Goal: Task Accomplishment & Management: Use online tool/utility

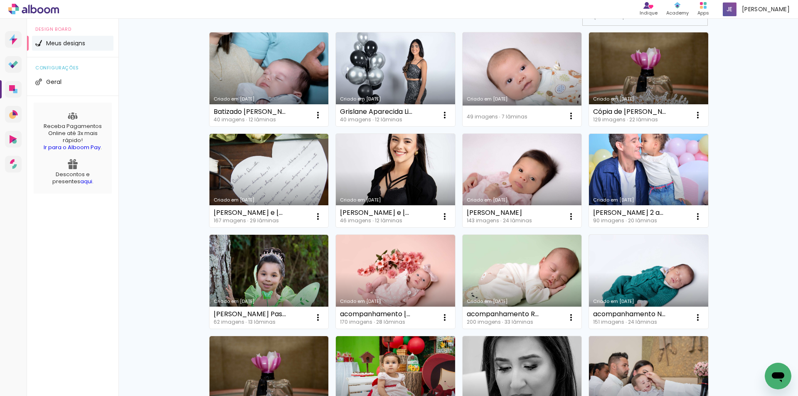
scroll to position [83, 0]
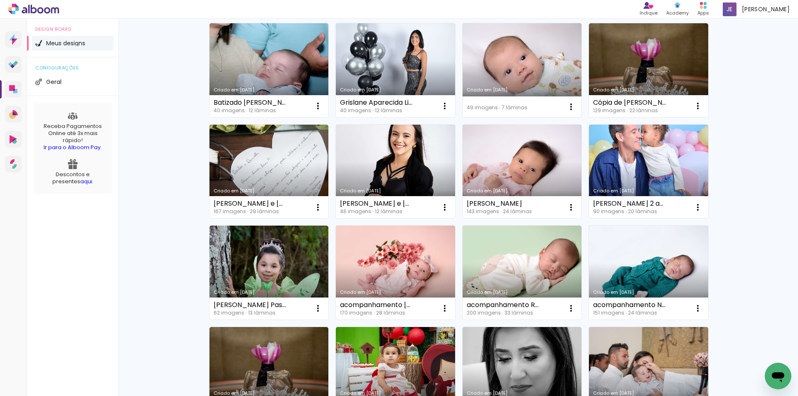
click at [476, 88] on div "Criado em [DATE]" at bounding box center [522, 90] width 111 height 5
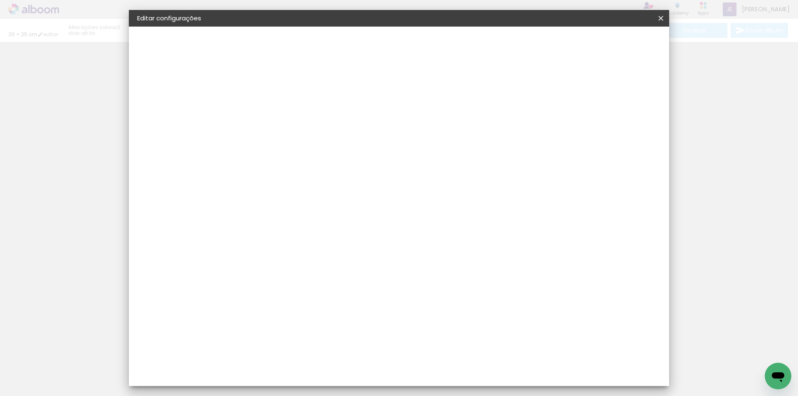
type input "20,3"
type input "50"
type input "3"
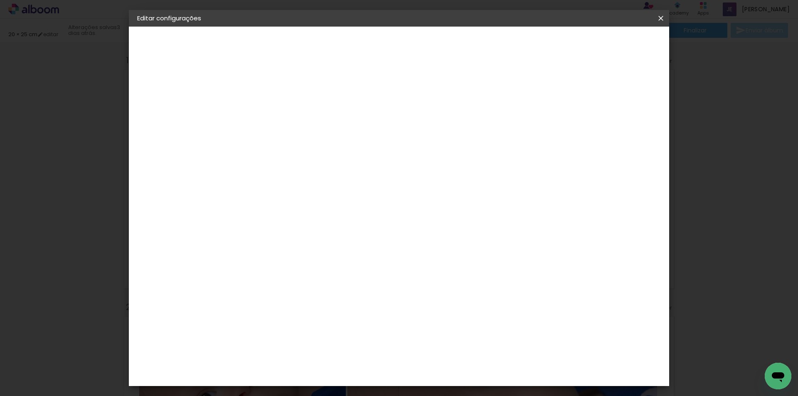
click at [617, 49] on paper-button "Salvar configurações" at bounding box center [578, 44] width 78 height 14
click at [609, 46] on span "Salvar configurações" at bounding box center [578, 44] width 62 height 6
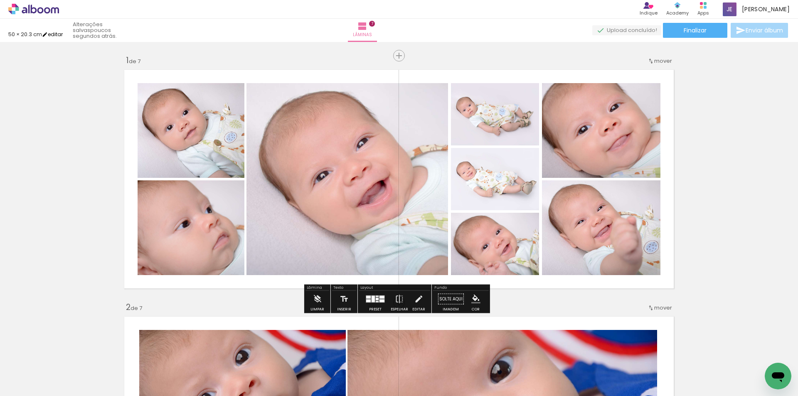
click at [47, 33] on iron-icon at bounding box center [45, 35] width 6 height 6
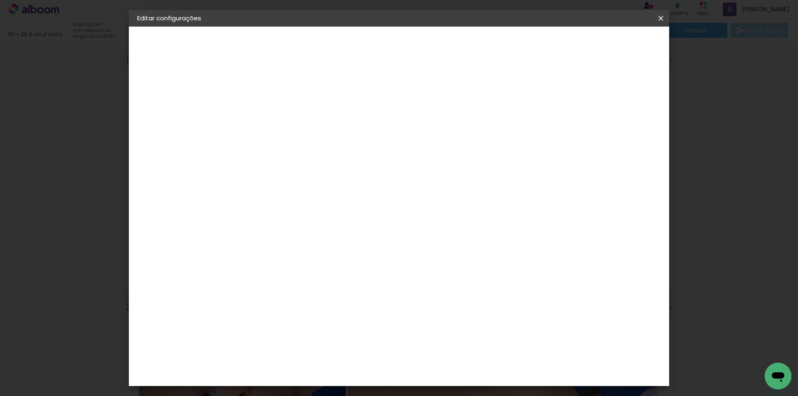
click at [292, 50] on div "Tamanho livre Defina a largura, altura e sangria das lâminas." at bounding box center [323, 48] width 148 height 22
click at [292, 44] on h2 "Tamanho livre" at bounding box center [323, 42] width 148 height 10
click at [292, 38] on h2 "Tamanho livre" at bounding box center [323, 42] width 148 height 10
click at [602, 45] on span "Salvar configurações" at bounding box center [578, 44] width 62 height 6
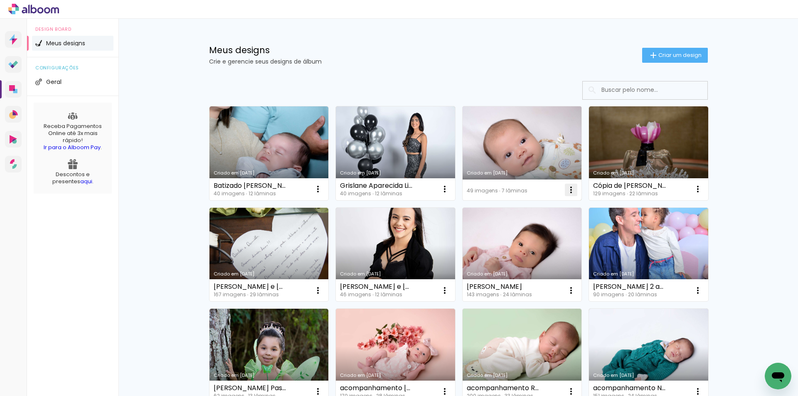
click at [566, 190] on iron-icon at bounding box center [571, 190] width 10 height 10
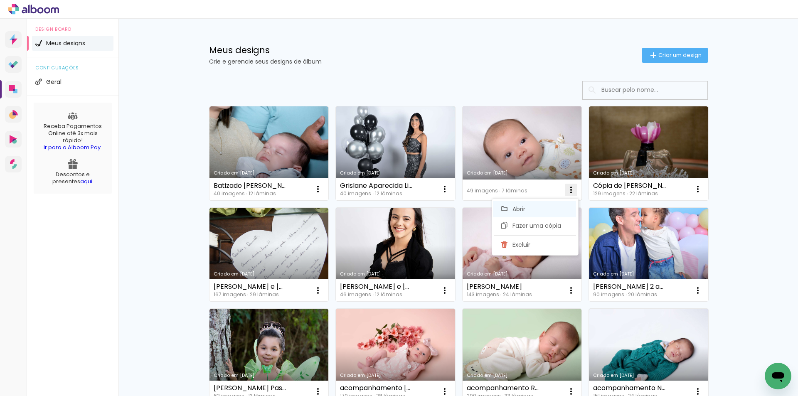
click at [538, 207] on paper-item "Abrir" at bounding box center [534, 209] width 83 height 17
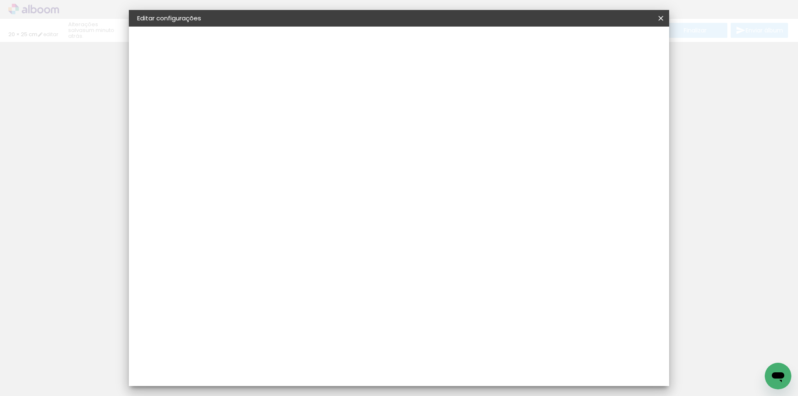
type input "20,3"
type input "50"
type input "3"
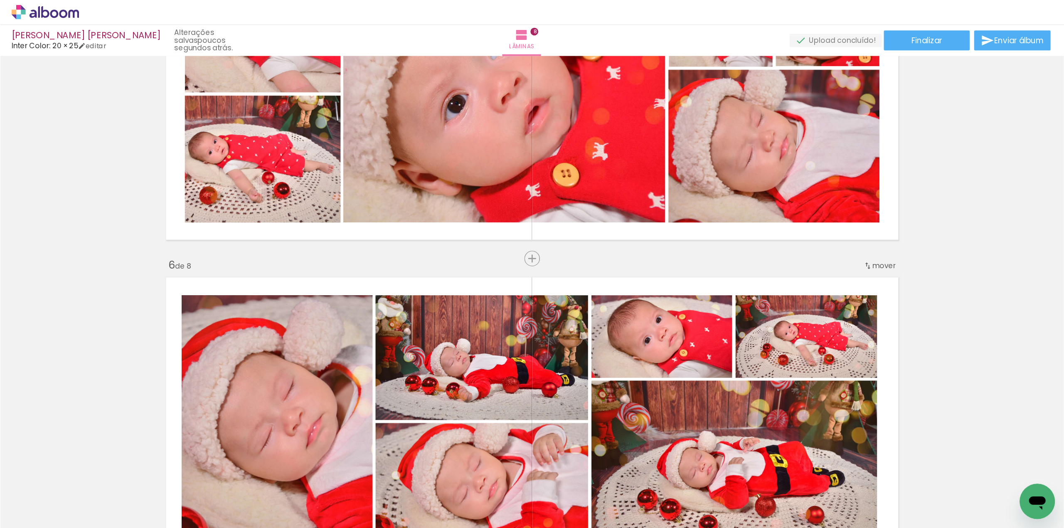
scroll to position [42, 0]
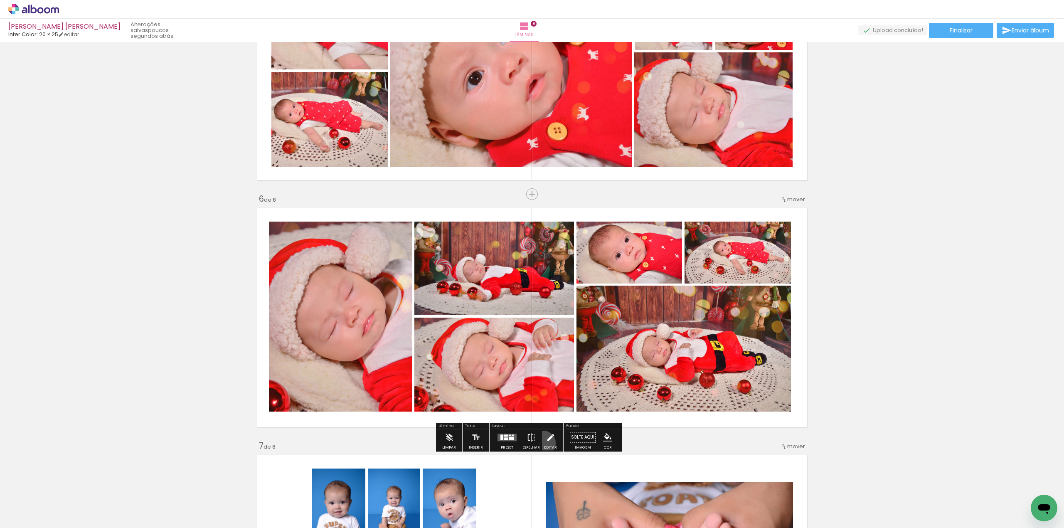
click at [542, 396] on paper-button "Editar" at bounding box center [550, 439] width 17 height 21
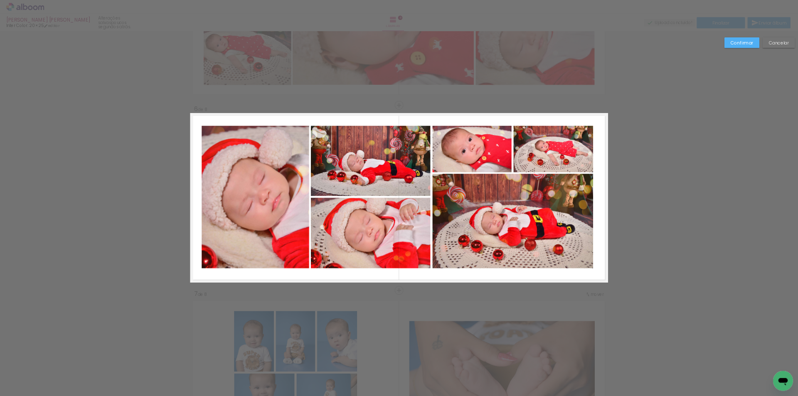
scroll to position [1154, 0]
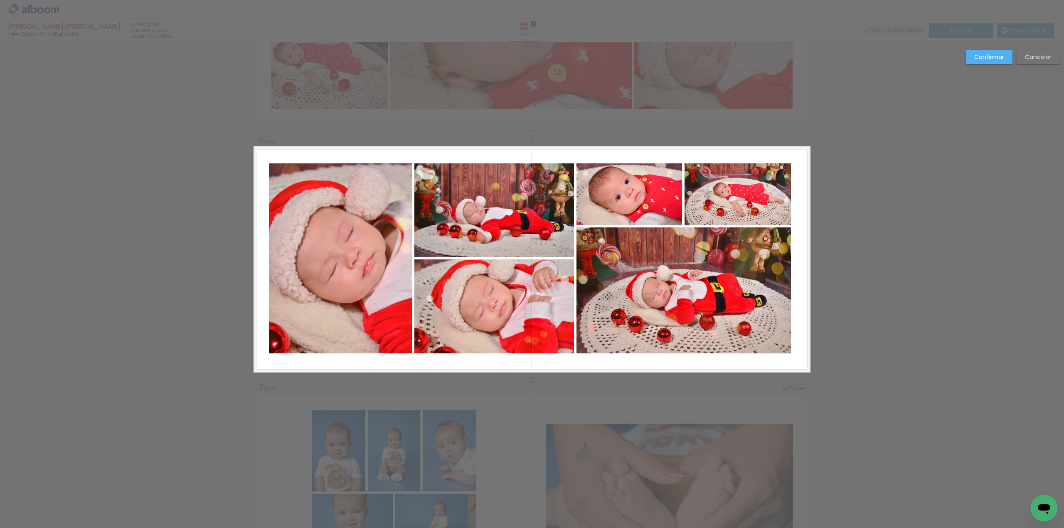
click at [308, 278] on quentale-photo at bounding box center [340, 258] width 143 height 190
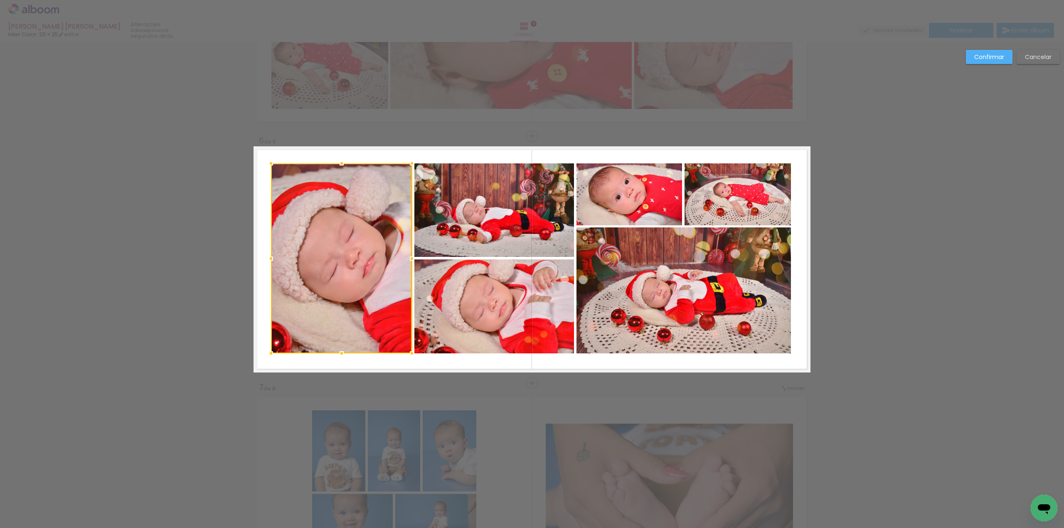
click at [268, 256] on div at bounding box center [271, 258] width 17 height 17
click at [769, 212] on quentale-photo at bounding box center [737, 194] width 106 height 62
click at [780, 290] on quentale-photo at bounding box center [683, 290] width 214 height 126
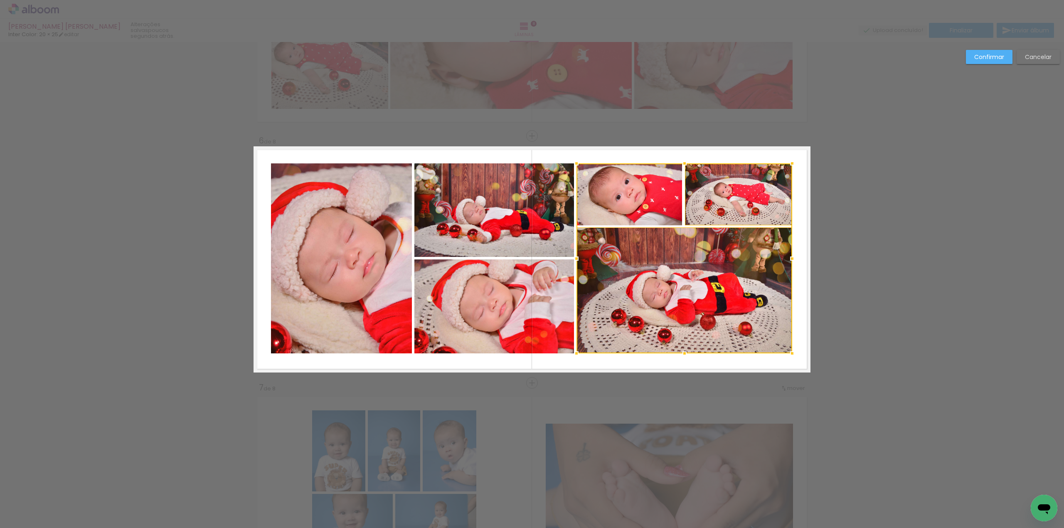
click at [786, 257] on div at bounding box center [792, 258] width 17 height 17
click at [0, 0] on slot "Confirmar" at bounding box center [0, 0] width 0 height 0
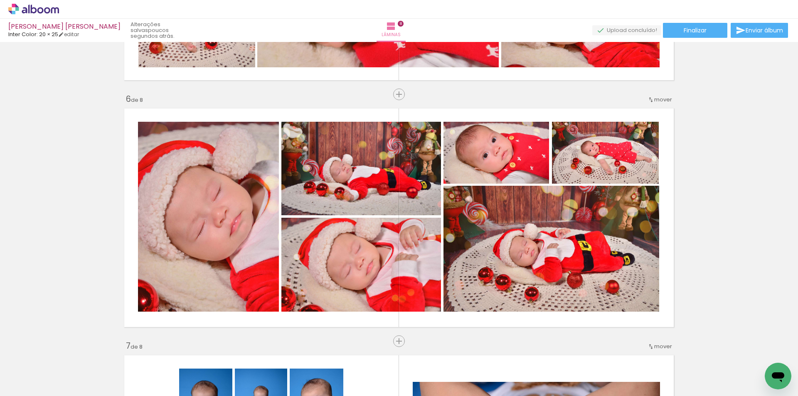
scroll to position [1196, 0]
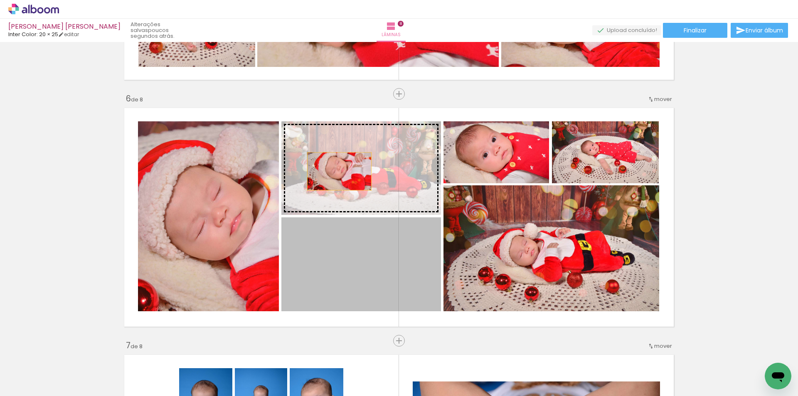
drag, startPoint x: 350, startPoint y: 283, endPoint x: 336, endPoint y: 171, distance: 112.7
click at [0, 0] on slot at bounding box center [0, 0] width 0 height 0
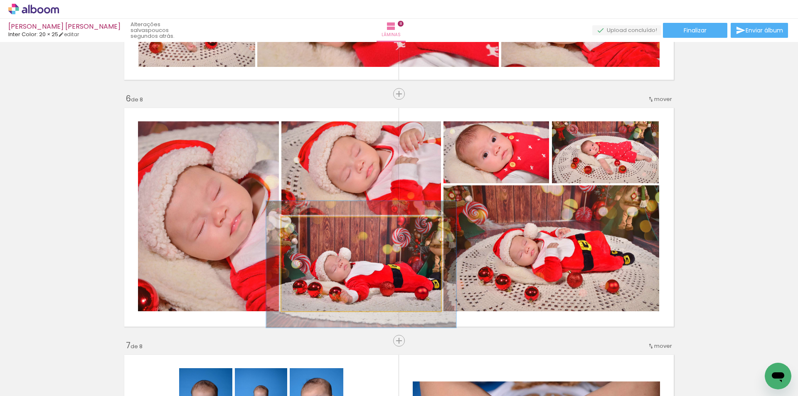
drag, startPoint x: 298, startPoint y: 224, endPoint x: 304, endPoint y: 224, distance: 5.4
type paper-slider "119"
click at [304, 224] on div at bounding box center [306, 225] width 7 height 7
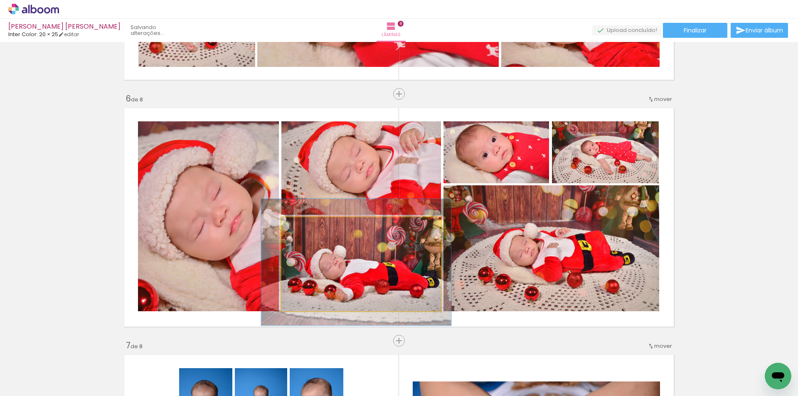
drag, startPoint x: 345, startPoint y: 279, endPoint x: 340, endPoint y: 277, distance: 5.4
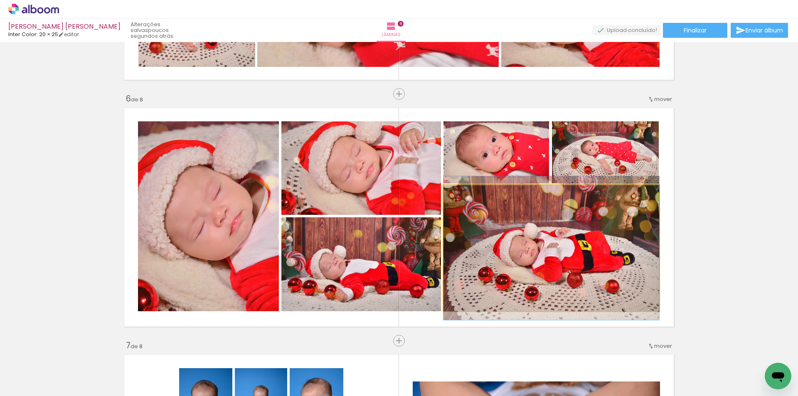
click at [600, 279] on quentale-photo at bounding box center [551, 248] width 216 height 126
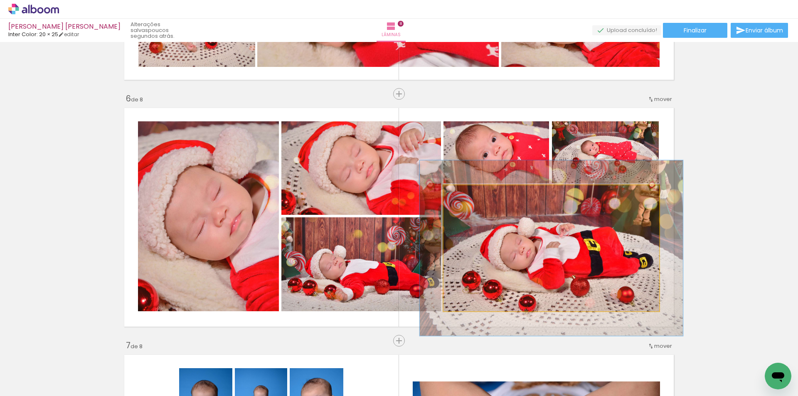
drag, startPoint x: 459, startPoint y: 194, endPoint x: 465, endPoint y: 195, distance: 6.2
click at [465, 195] on div at bounding box center [468, 193] width 7 height 7
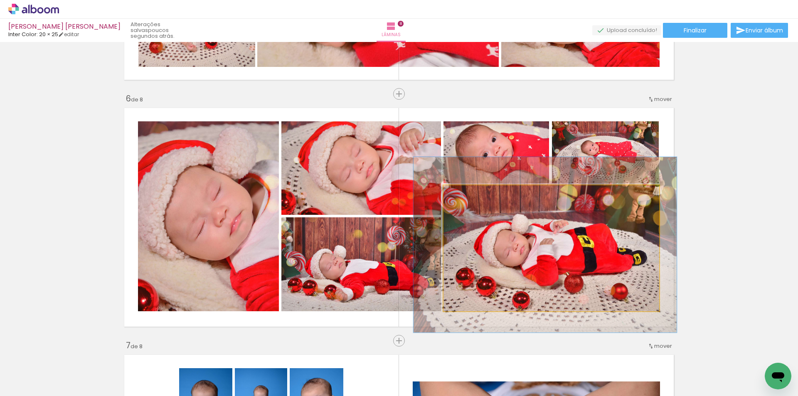
drag, startPoint x: 557, startPoint y: 273, endPoint x: 553, endPoint y: 271, distance: 4.6
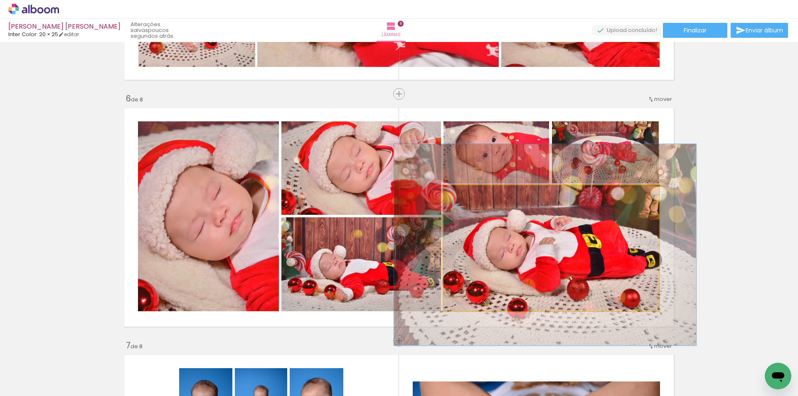
drag, startPoint x: 465, startPoint y: 196, endPoint x: 471, endPoint y: 197, distance: 5.9
type paper-slider "140"
click at [472, 197] on div at bounding box center [475, 193] width 7 height 7
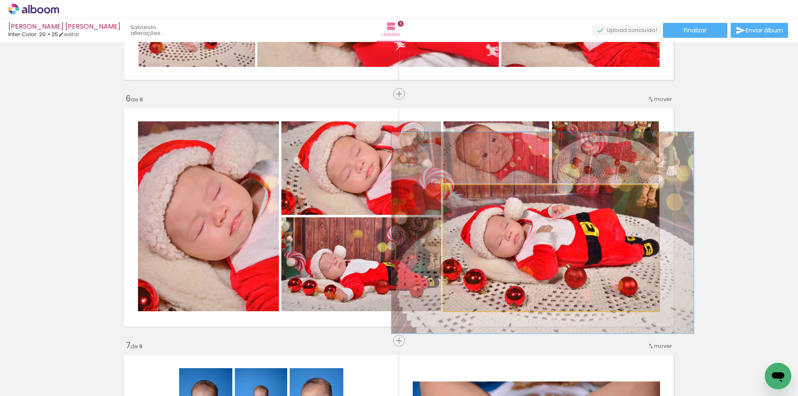
drag, startPoint x: 535, startPoint y: 273, endPoint x: 533, endPoint y: 261, distance: 12.3
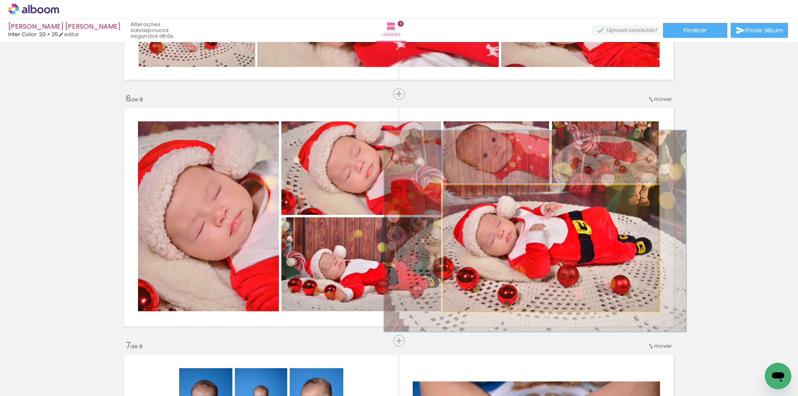
drag, startPoint x: 560, startPoint y: 260, endPoint x: 553, endPoint y: 259, distance: 7.7
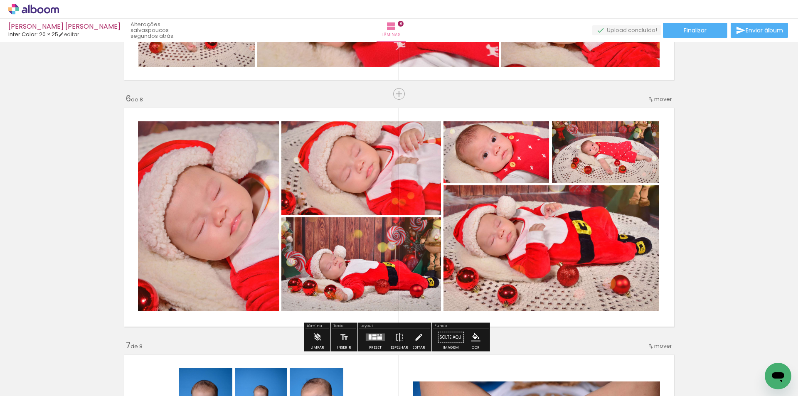
click at [621, 164] on quentale-photo at bounding box center [605, 152] width 107 height 62
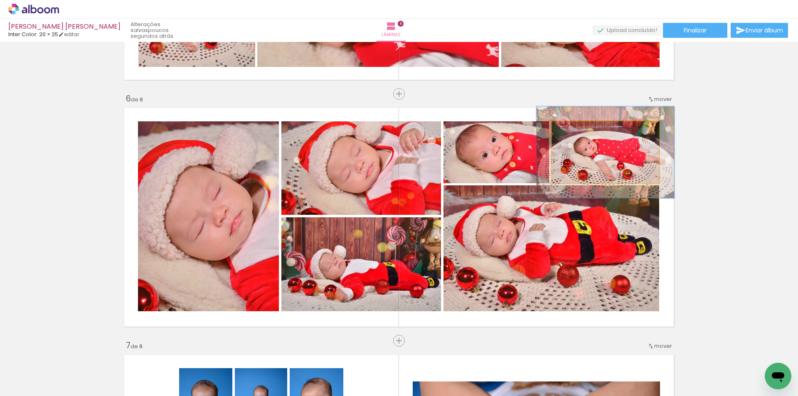
drag, startPoint x: 570, startPoint y: 131, endPoint x: 578, endPoint y: 132, distance: 8.4
click at [578, 132] on div at bounding box center [579, 129] width 7 height 7
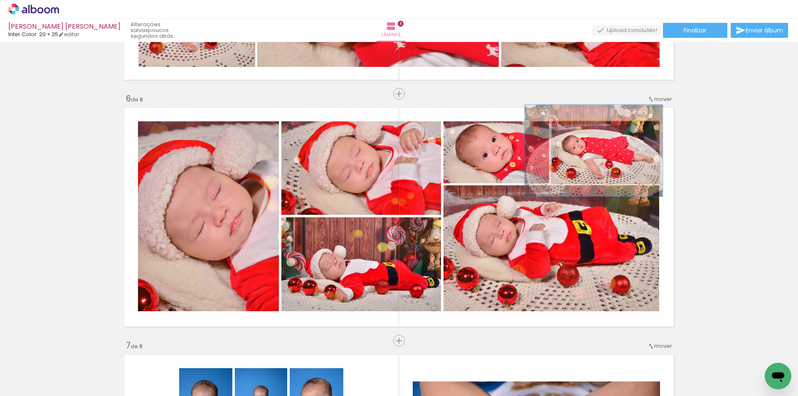
drag, startPoint x: 597, startPoint y: 165, endPoint x: 586, endPoint y: 164, distance: 11.8
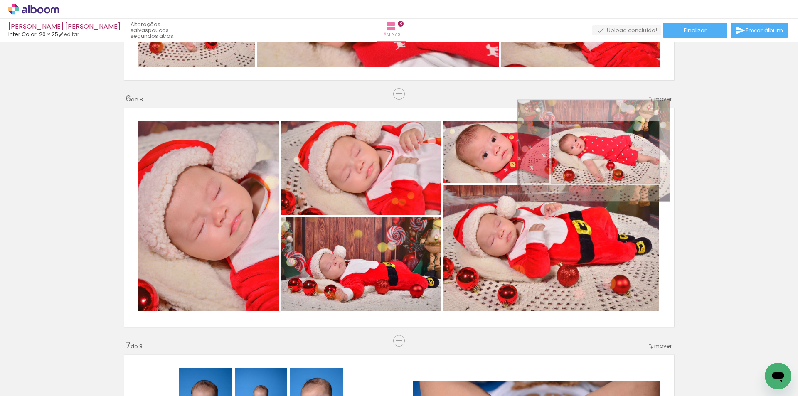
drag, startPoint x: 577, startPoint y: 131, endPoint x: 581, endPoint y: 133, distance: 4.5
type paper-slider "142"
click at [581, 133] on div at bounding box center [584, 129] width 7 height 7
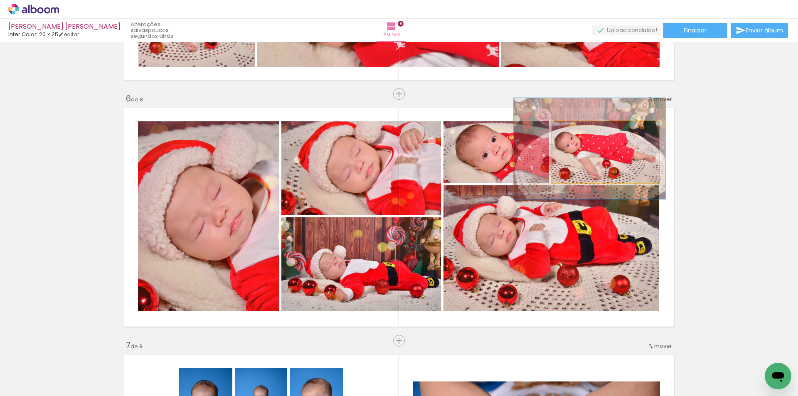
drag, startPoint x: 588, startPoint y: 163, endPoint x: 584, endPoint y: 161, distance: 4.6
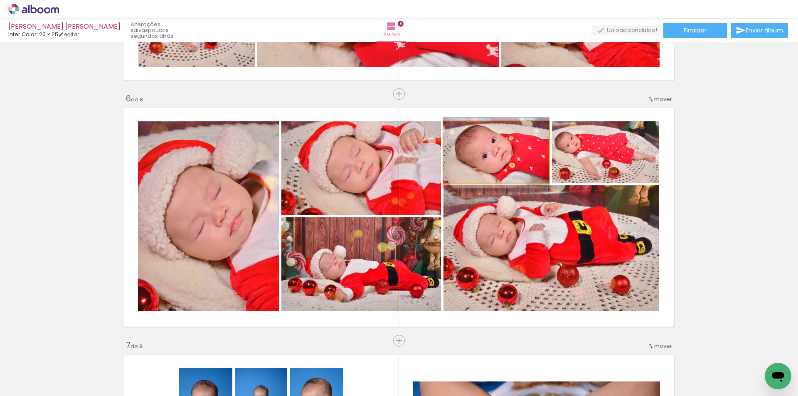
drag, startPoint x: 530, startPoint y: 167, endPoint x: 518, endPoint y: 167, distance: 12.5
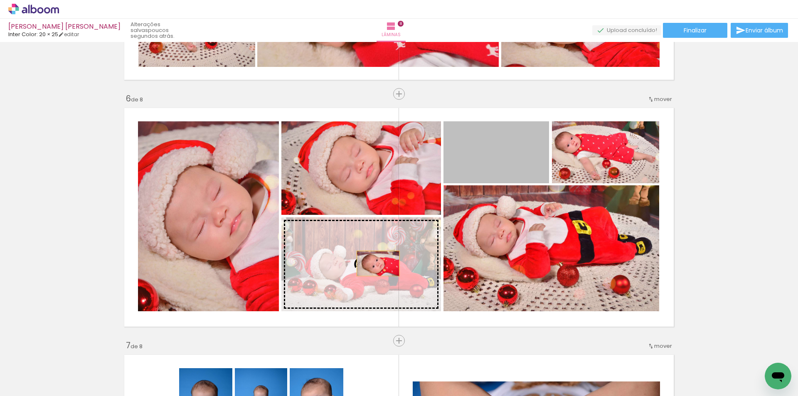
drag, startPoint x: 489, startPoint y: 168, endPoint x: 377, endPoint y: 263, distance: 146.6
click at [0, 0] on slot at bounding box center [0, 0] width 0 height 0
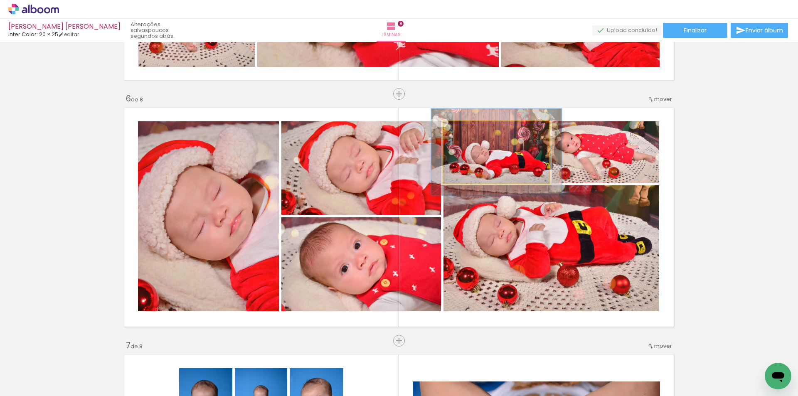
drag, startPoint x: 461, startPoint y: 129, endPoint x: 468, endPoint y: 129, distance: 6.6
click at [468, 129] on div at bounding box center [469, 129] width 7 height 7
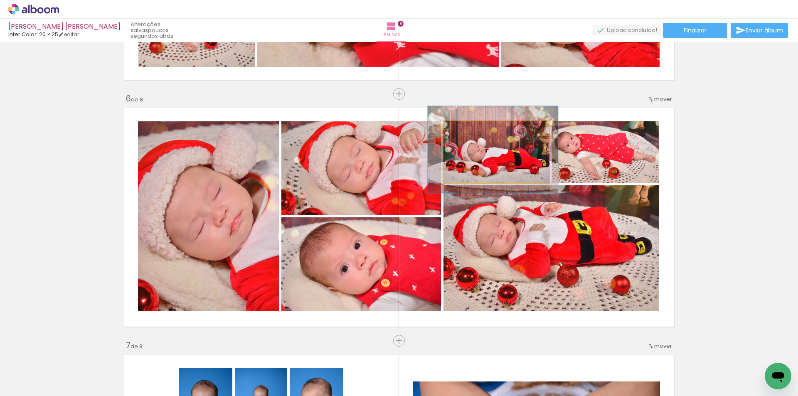
drag, startPoint x: 492, startPoint y: 169, endPoint x: 489, endPoint y: 166, distance: 4.5
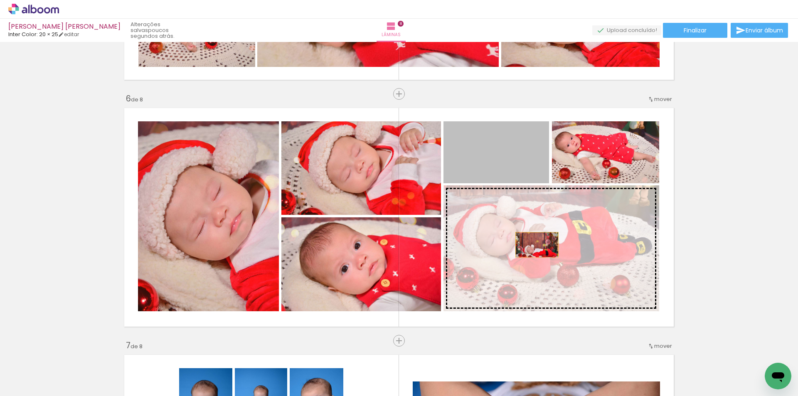
drag, startPoint x: 508, startPoint y: 169, endPoint x: 534, endPoint y: 245, distance: 79.9
click at [0, 0] on slot at bounding box center [0, 0] width 0 height 0
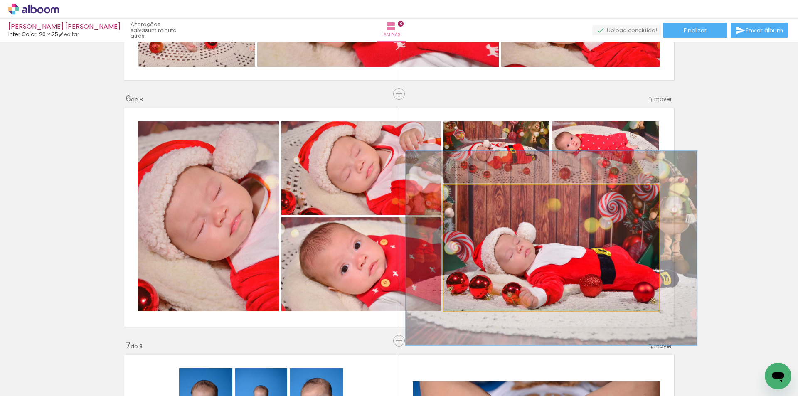
drag, startPoint x: 460, startPoint y: 196, endPoint x: 470, endPoint y: 197, distance: 10.1
click at [470, 197] on div at bounding box center [472, 193] width 7 height 7
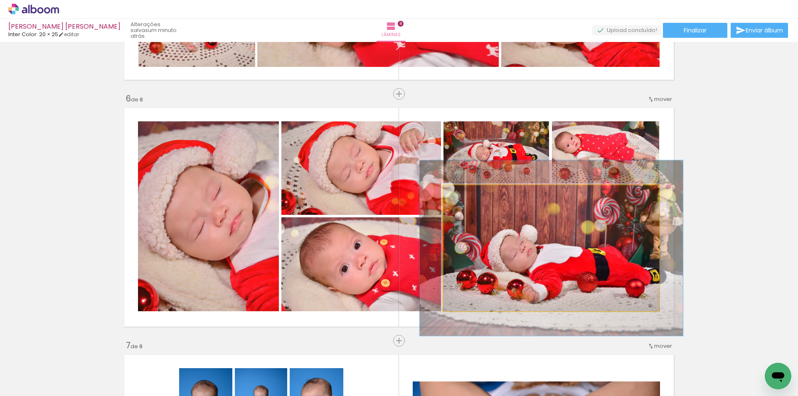
drag, startPoint x: 472, startPoint y: 195, endPoint x: 468, endPoint y: 195, distance: 4.2
type paper-slider "122"
click at [468, 195] on div at bounding box center [469, 193] width 7 height 7
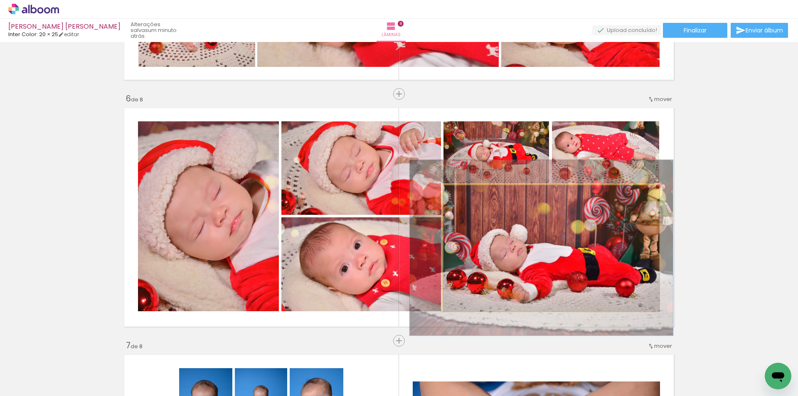
drag, startPoint x: 546, startPoint y: 267, endPoint x: 536, endPoint y: 267, distance: 10.0
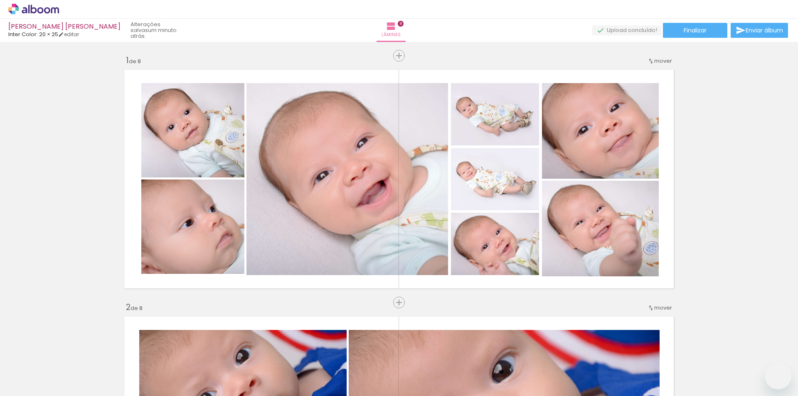
click at [0, 0] on slot at bounding box center [0, 0] width 0 height 0
drag, startPoint x: 335, startPoint y: 123, endPoint x: 316, endPoint y: 118, distance: 20.1
click at [0, 0] on slot at bounding box center [0, 0] width 0 height 0
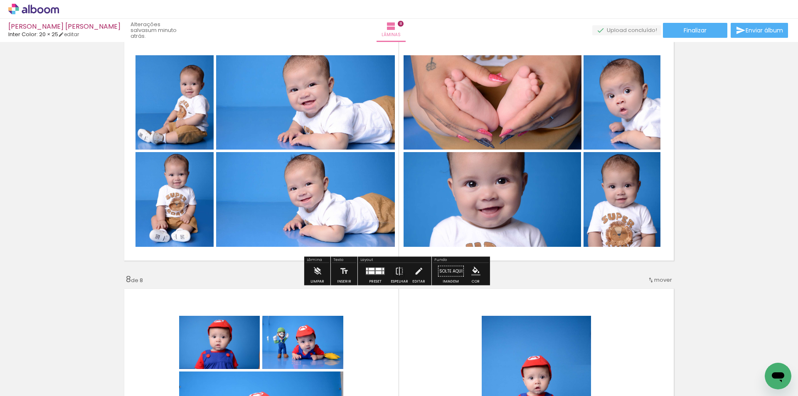
scroll to position [166, 0]
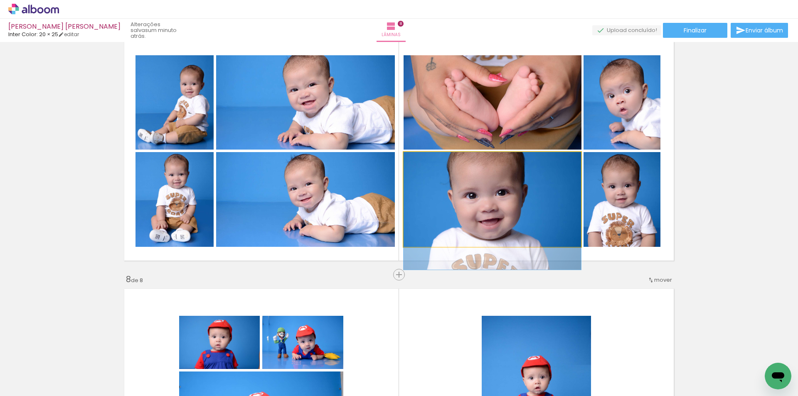
drag, startPoint x: 488, startPoint y: 200, endPoint x: 491, endPoint y: 226, distance: 26.0
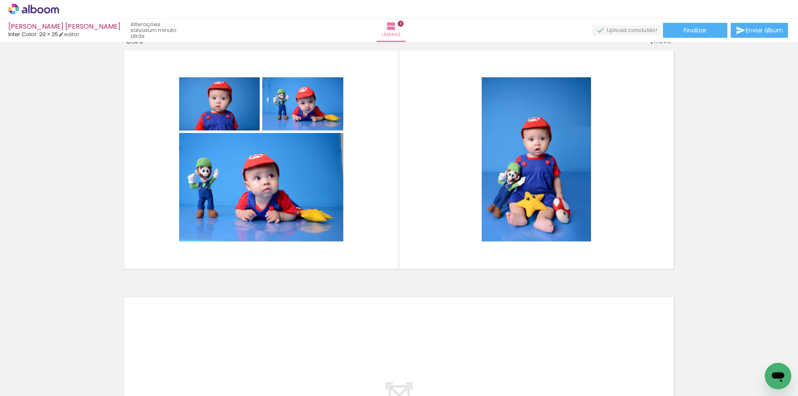
scroll to position [1758, 0]
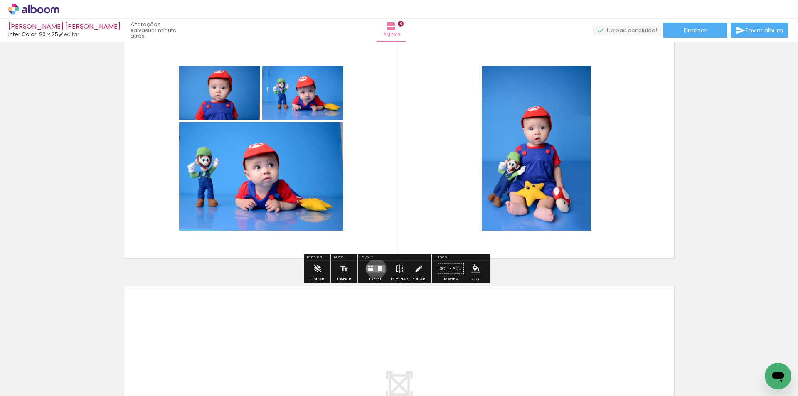
click at [374, 268] on quentale-layouter at bounding box center [375, 268] width 19 height 7
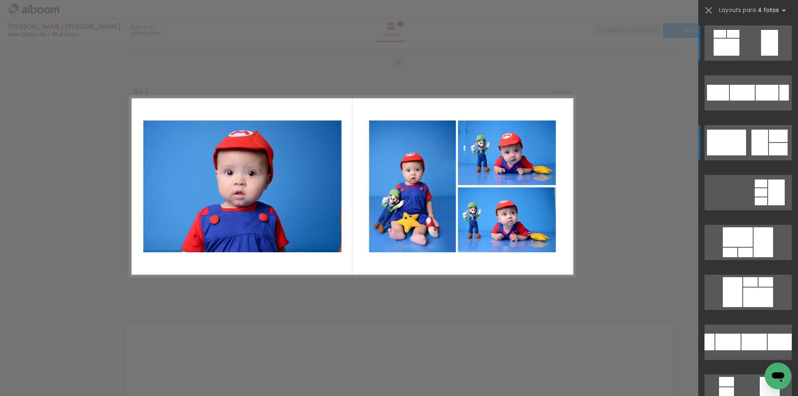
scroll to position [1714, 0]
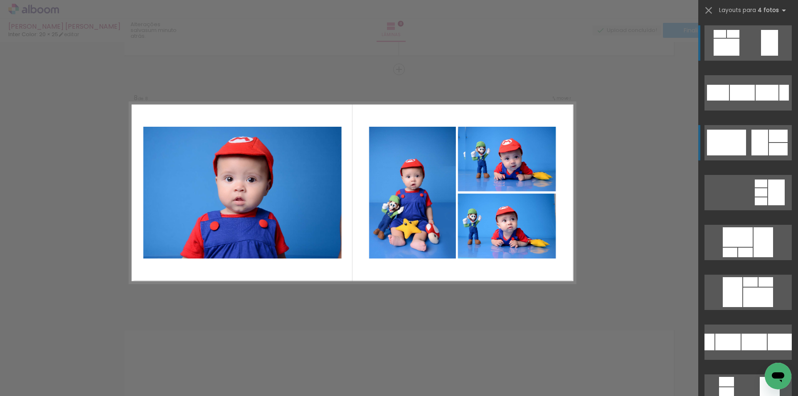
click at [752, 138] on div at bounding box center [759, 143] width 17 height 26
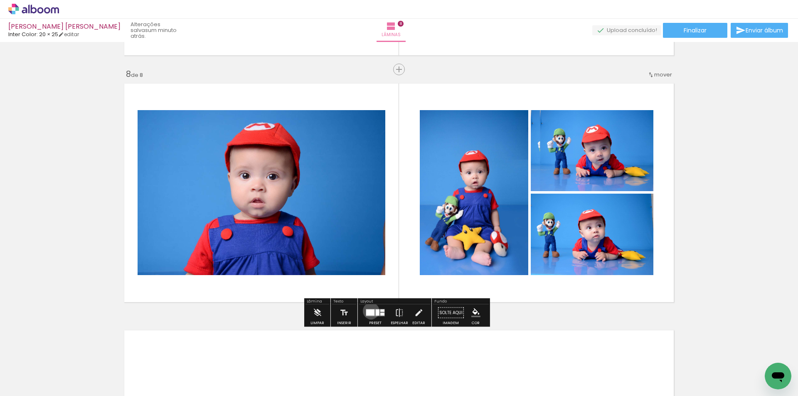
click at [369, 311] on div at bounding box center [370, 313] width 8 height 6
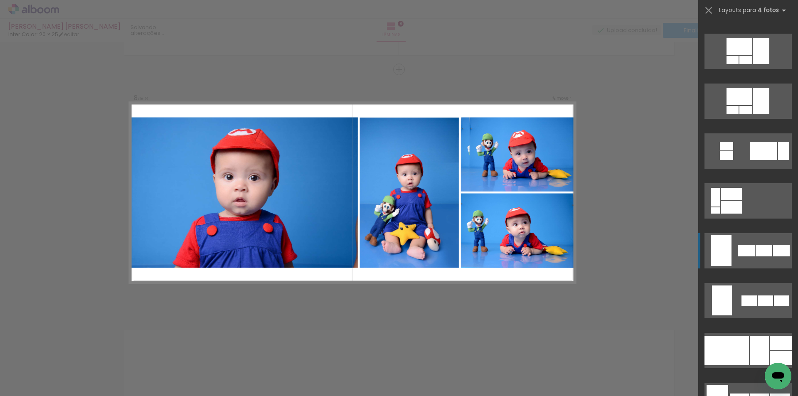
scroll to position [474, 0]
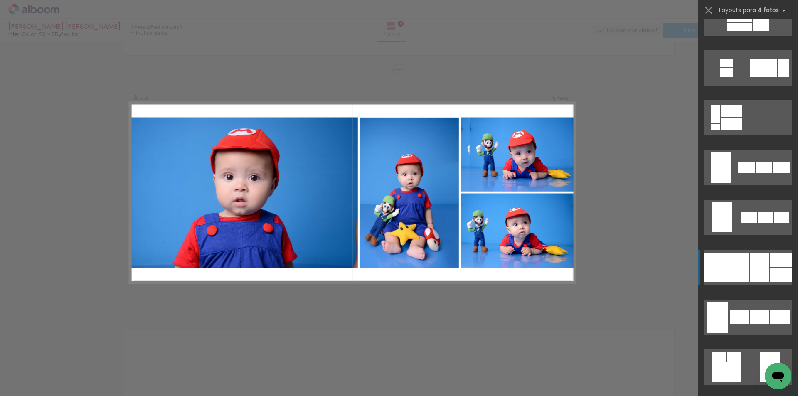
click at [756, 263] on div at bounding box center [759, 268] width 19 height 30
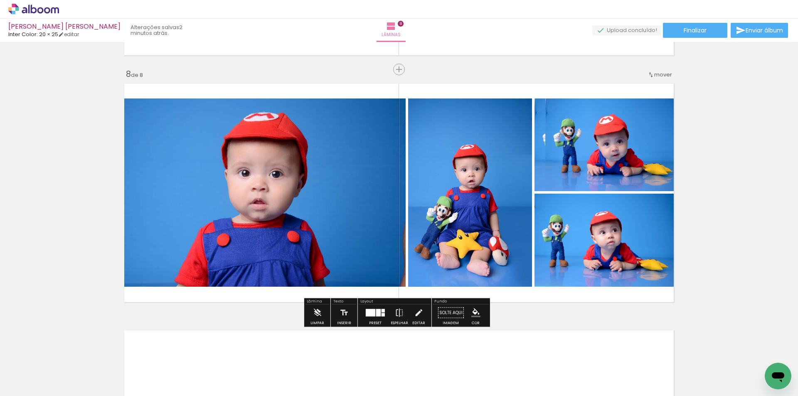
click at [268, 208] on quentale-photo at bounding box center [263, 192] width 285 height 188
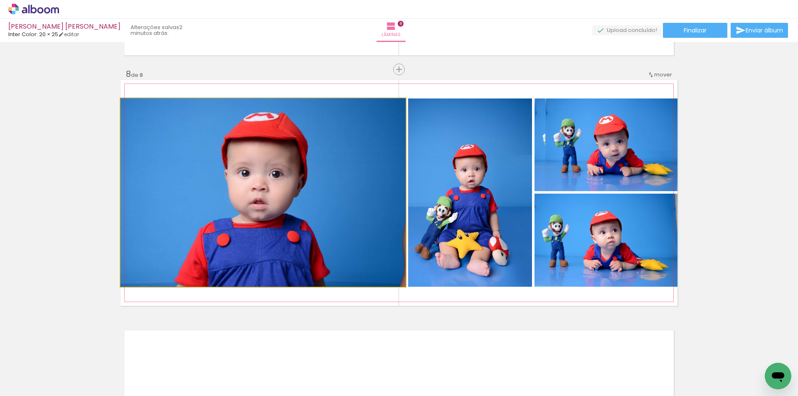
click at [188, 217] on quentale-photo at bounding box center [263, 192] width 285 height 188
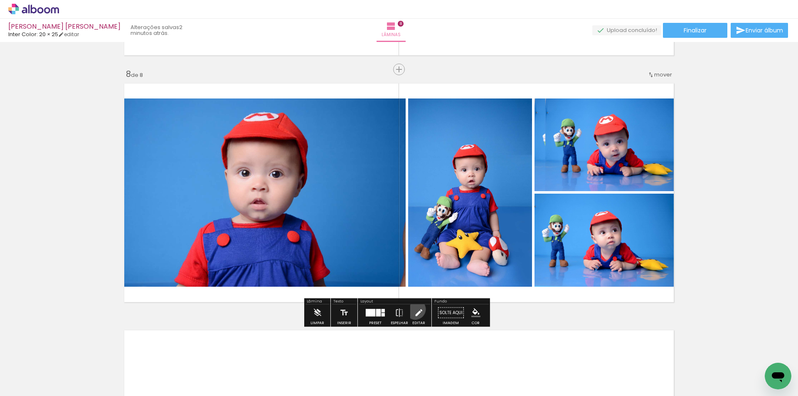
click at [414, 309] on iron-icon at bounding box center [418, 313] width 9 height 17
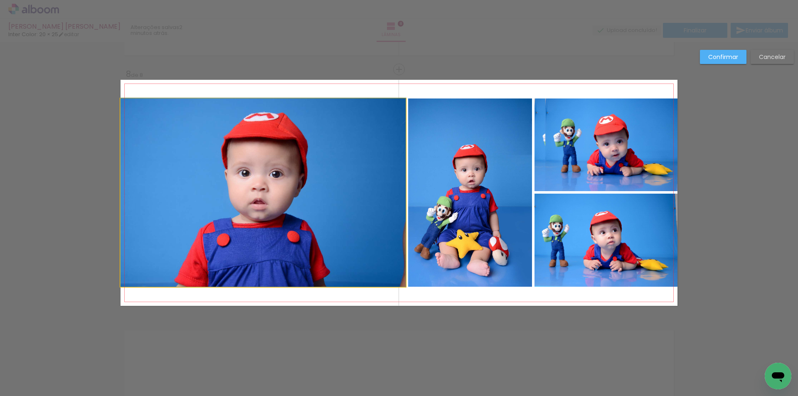
click at [328, 256] on quentale-photo at bounding box center [263, 192] width 285 height 188
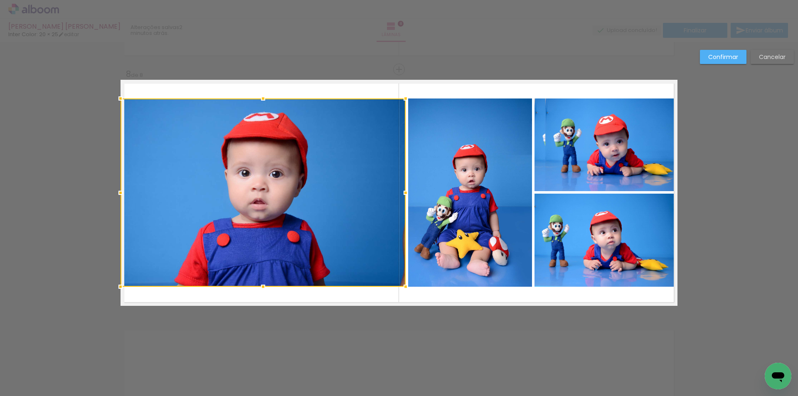
click at [579, 181] on quentale-photo at bounding box center [605, 144] width 143 height 93
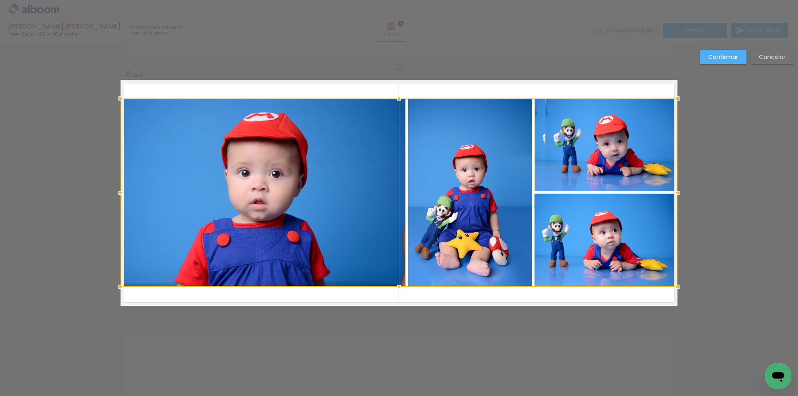
click at [593, 244] on div at bounding box center [399, 192] width 557 height 188
click at [482, 247] on div at bounding box center [399, 192] width 557 height 188
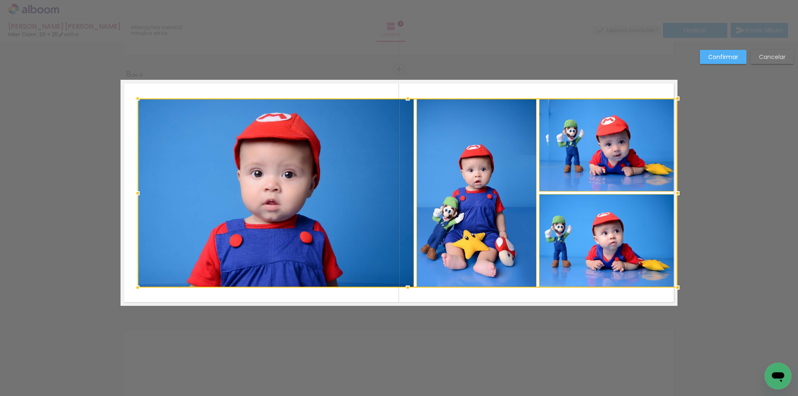
drag, startPoint x: 117, startPoint y: 286, endPoint x: 134, endPoint y: 287, distance: 17.1
click at [134, 287] on div at bounding box center [137, 287] width 17 height 17
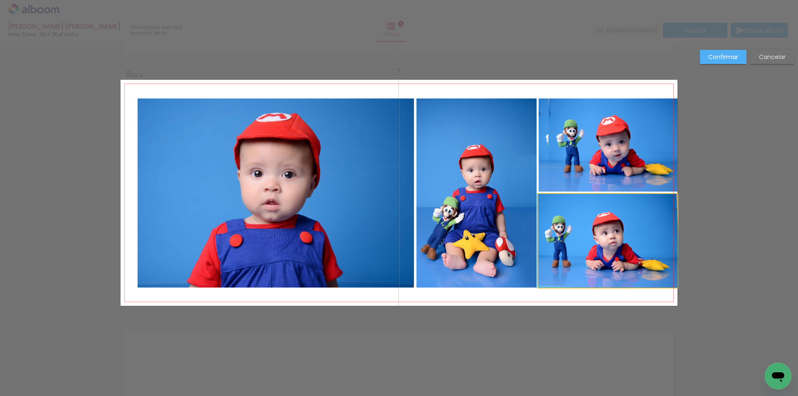
click at [660, 265] on quentale-photo at bounding box center [608, 241] width 139 height 94
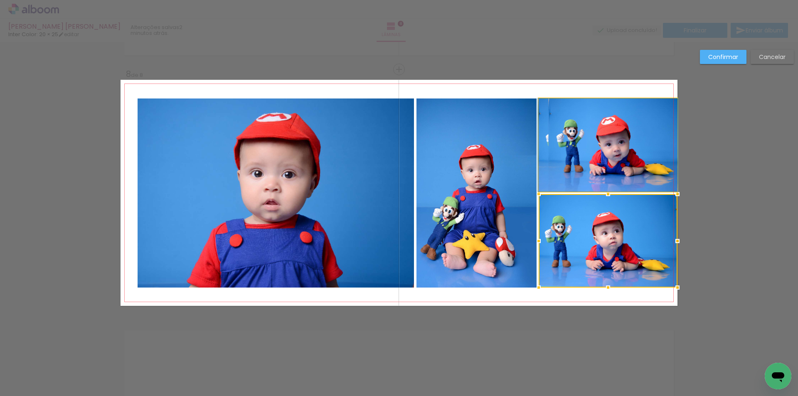
click at [607, 169] on quentale-photo at bounding box center [608, 144] width 139 height 93
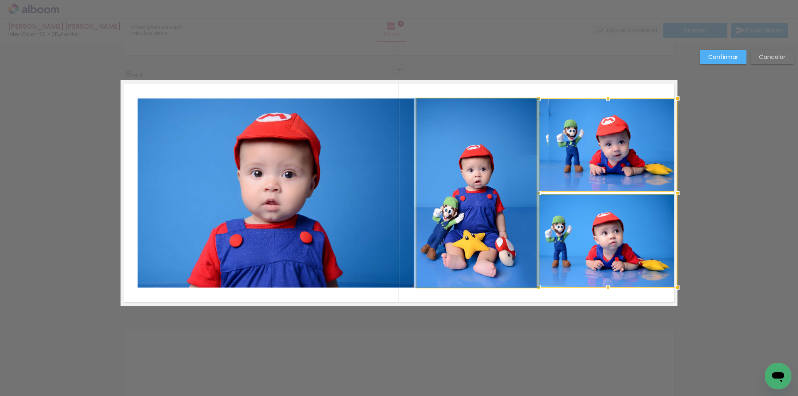
click at [508, 243] on quentale-photo at bounding box center [476, 192] width 120 height 189
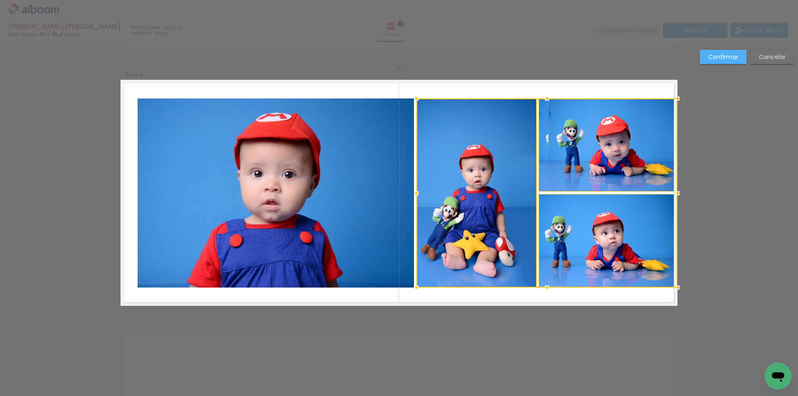
click at [362, 249] on quentale-photo at bounding box center [276, 192] width 276 height 189
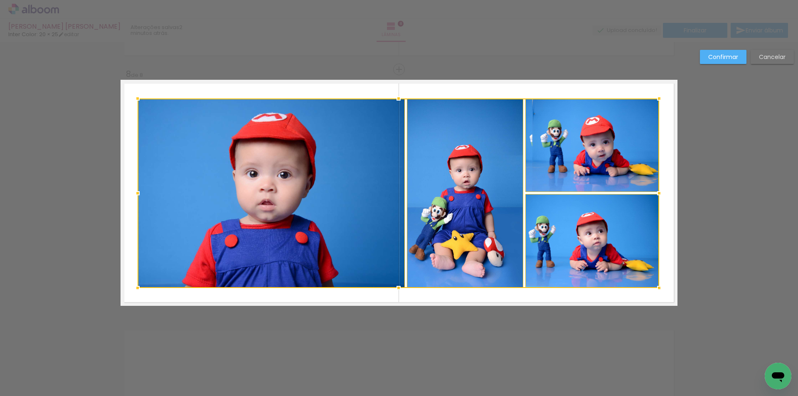
drag, startPoint x: 676, startPoint y: 288, endPoint x: 657, endPoint y: 289, distance: 18.3
click at [657, 289] on div at bounding box center [659, 288] width 17 height 17
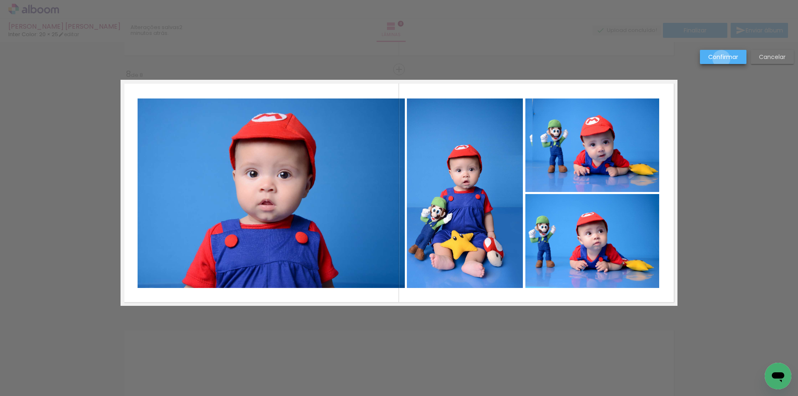
click at [0, 0] on slot "Confirmar" at bounding box center [0, 0] width 0 height 0
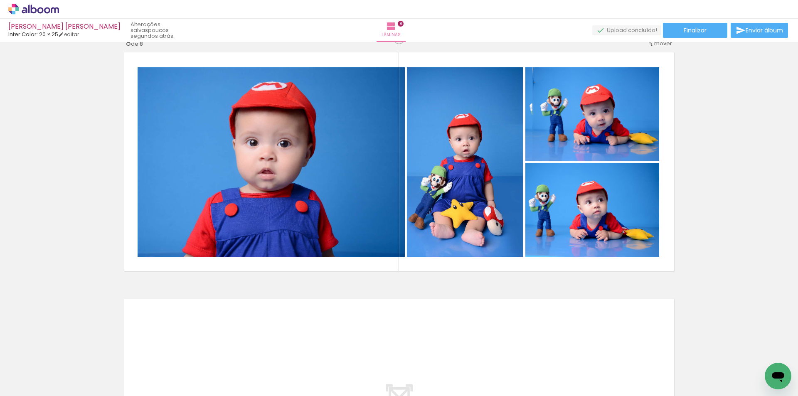
scroll to position [1787, 0]
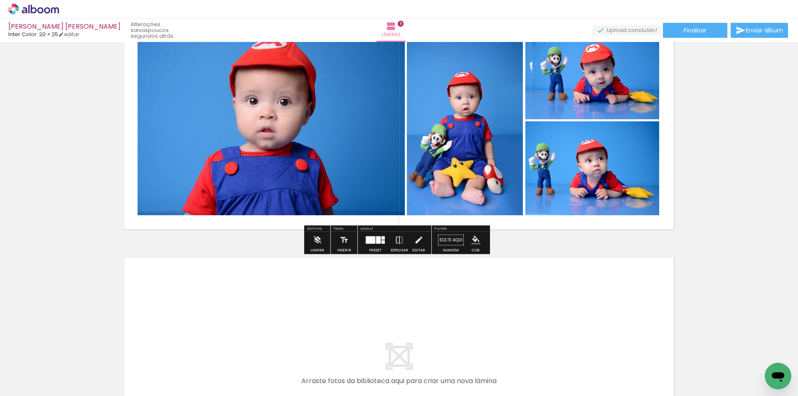
click at [592, 181] on quentale-photo at bounding box center [592, 168] width 134 height 94
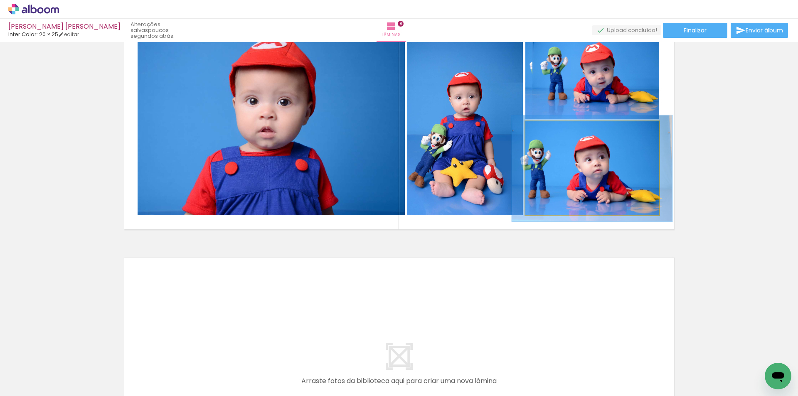
type paper-slider "113"
click at [547, 133] on div at bounding box center [548, 129] width 7 height 7
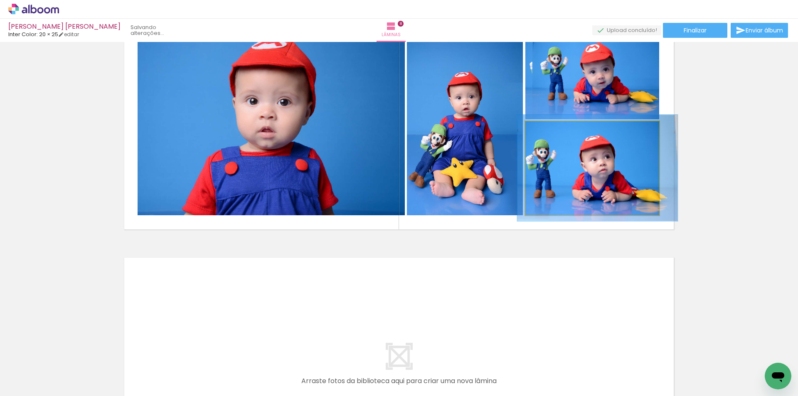
drag, startPoint x: 586, startPoint y: 192, endPoint x: 592, endPoint y: 192, distance: 5.4
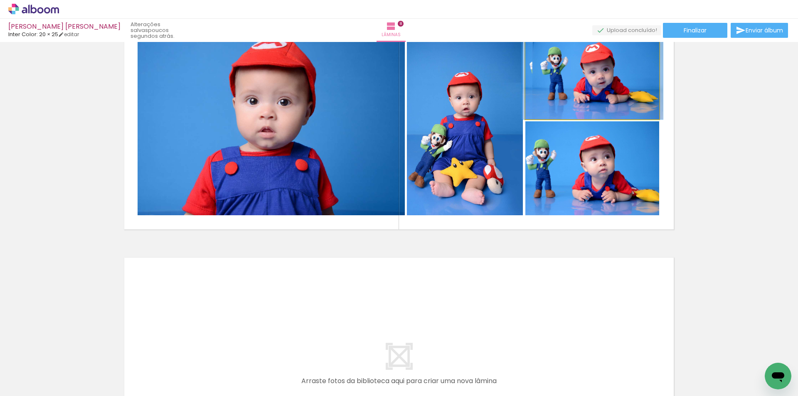
click at [598, 81] on quentale-photo at bounding box center [592, 73] width 134 height 94
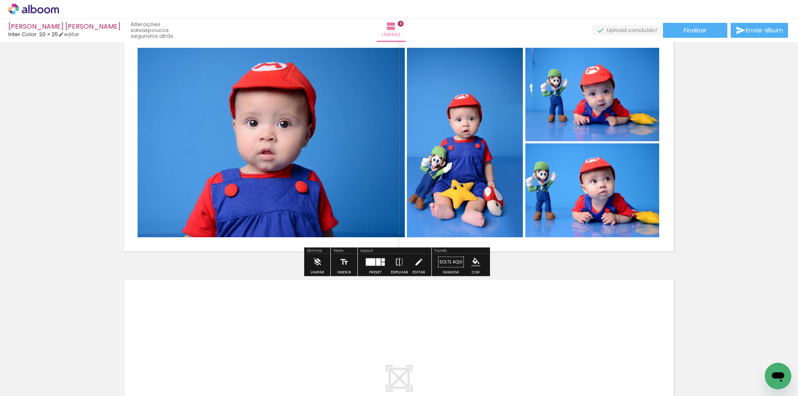
scroll to position [1746, 0]
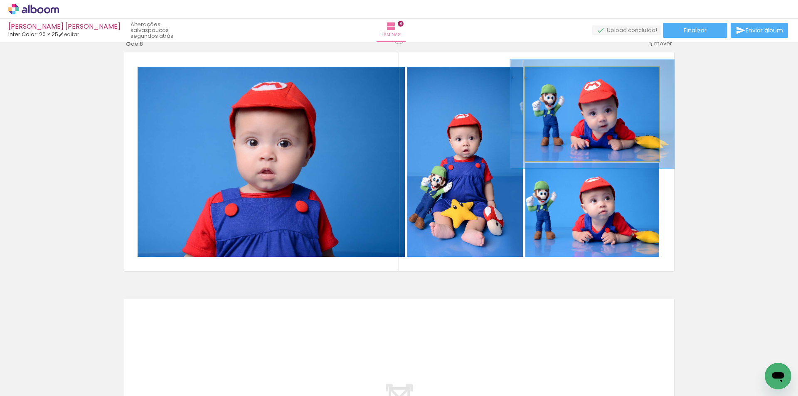
drag, startPoint x: 541, startPoint y: 76, endPoint x: 545, endPoint y: 77, distance: 4.6
type paper-slider "116"
click at [546, 77] on div at bounding box center [549, 75] width 7 height 7
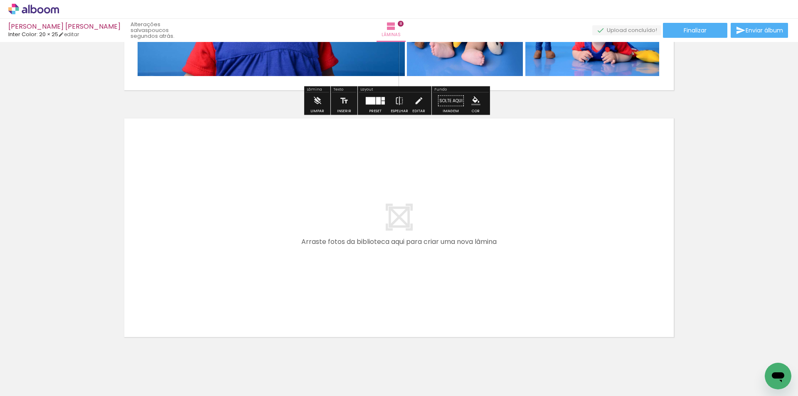
scroll to position [1952, 0]
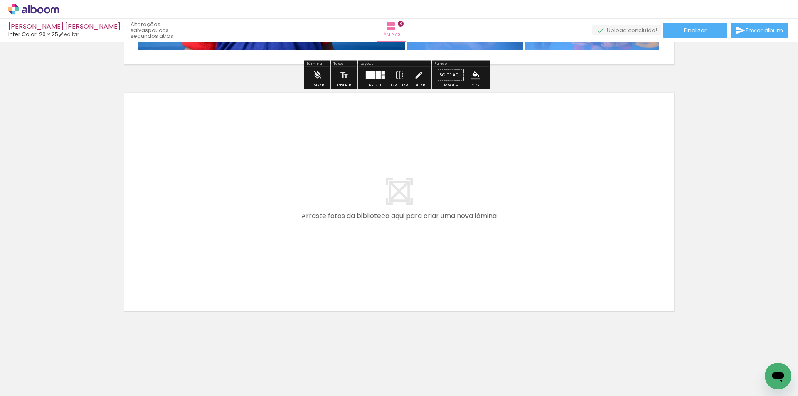
click at [414, 204] on quentale-layouter at bounding box center [399, 202] width 557 height 226
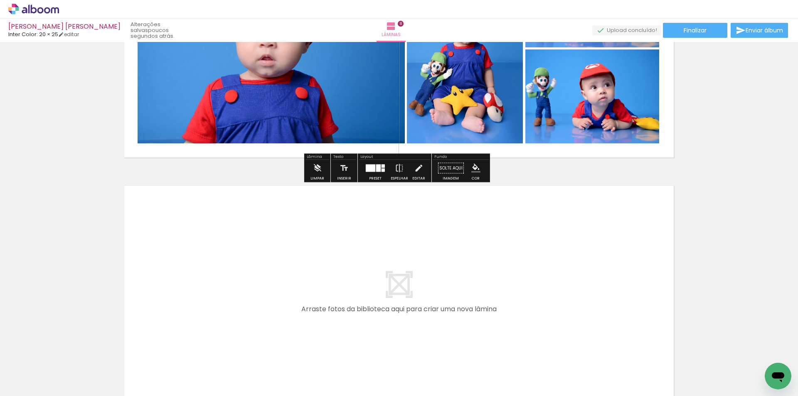
scroll to position [1869, 0]
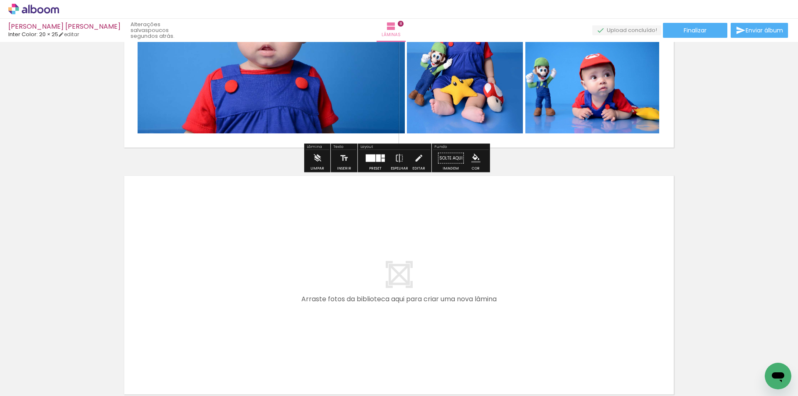
click at [31, 371] on input "Todas as fotos" at bounding box center [23, 370] width 32 height 7
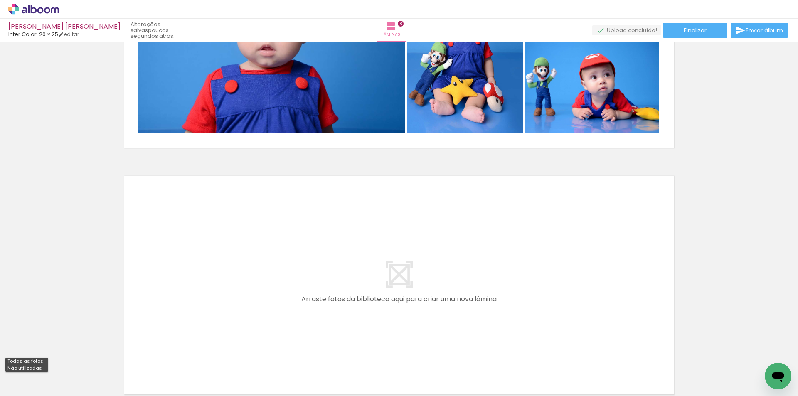
click at [0, 0] on slot "Não utilizadas" at bounding box center [0, 0] width 0 height 0
type input "Não utilizadas"
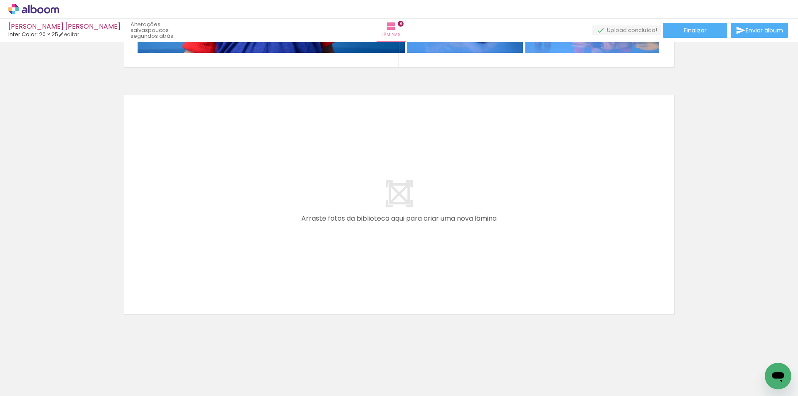
scroll to position [1952, 0]
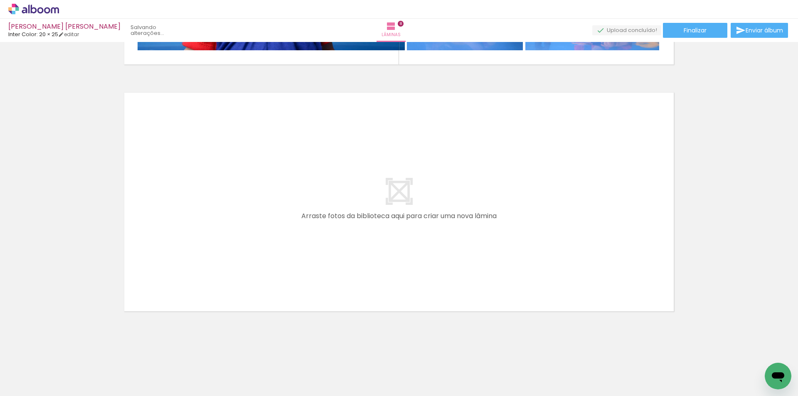
click at [26, 389] on span "Adicionar Fotos" at bounding box center [29, 391] width 25 height 9
click at [0, 0] on input "file" at bounding box center [0, 0] width 0 height 0
click at [42, 388] on span "Adicionar Fotos" at bounding box center [29, 391] width 25 height 9
click at [0, 0] on input "file" at bounding box center [0, 0] width 0 height 0
click at [31, 390] on span "Adicionar Fotos" at bounding box center [29, 391] width 25 height 9
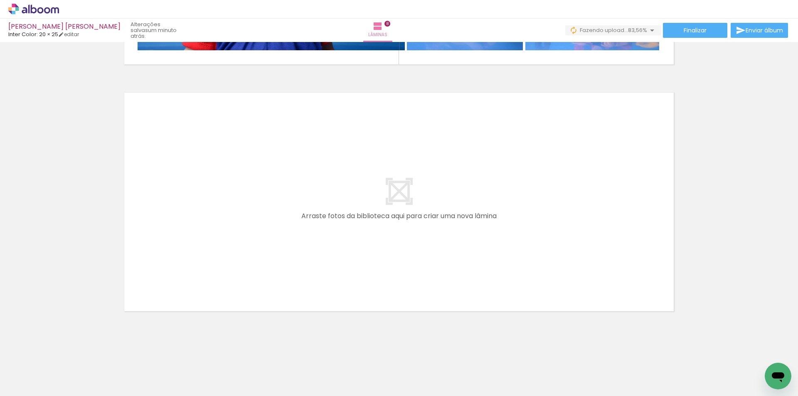
click at [0, 0] on input "file" at bounding box center [0, 0] width 0 height 0
